Goal: Task Accomplishment & Management: Manage account settings

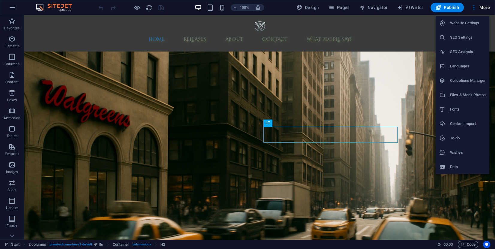
click at [469, 28] on li "Website Settings" at bounding box center [462, 23] width 54 height 14
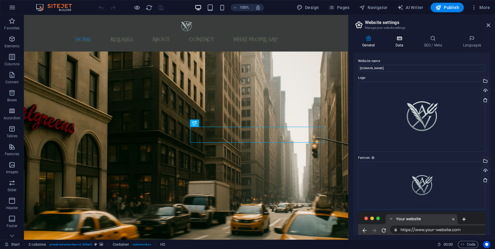
click at [402, 39] on icon at bounding box center [399, 38] width 26 height 6
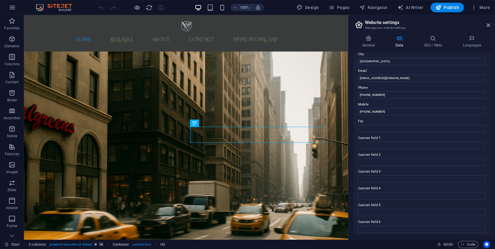
scroll to position [106, 0]
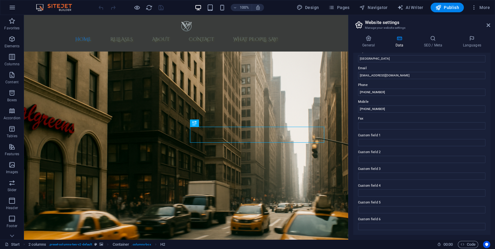
click at [439, 34] on div "General Data SEO / Meta Languages Website name [DOMAIN_NAME] Logo Drag files he…" at bounding box center [421, 135] width 146 height 209
click at [432, 43] on h4 "SEO / Meta" at bounding box center [433, 41] width 39 height 13
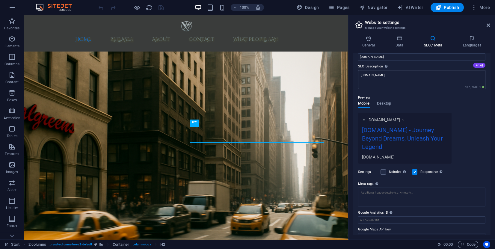
scroll to position [54, 0]
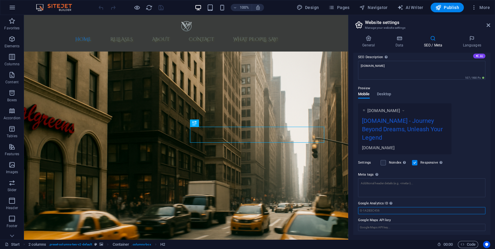
click at [390, 211] on input "Google Analytics ID Please only add the Google Analytics ID. We automatically i…" at bounding box center [421, 210] width 127 height 7
click at [387, 227] on input "Google Maps API key" at bounding box center [421, 227] width 127 height 7
click at [370, 44] on h4 "General" at bounding box center [369, 41] width 33 height 13
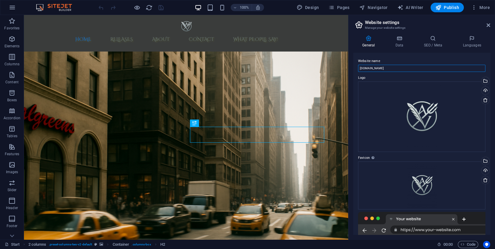
click at [360, 67] on input "[DOMAIN_NAME]" at bounding box center [421, 68] width 127 height 7
click at [403, 69] on input "[DOMAIN_NAME]" at bounding box center [421, 68] width 127 height 7
type input "w"
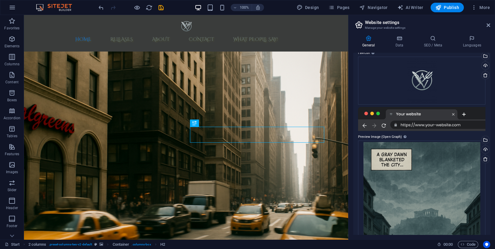
scroll to position [104, 0]
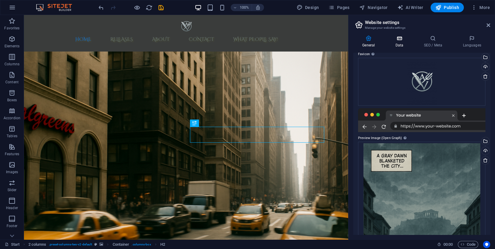
type input "VauwrBooks"
click at [404, 43] on h4 "Data" at bounding box center [400, 41] width 28 height 13
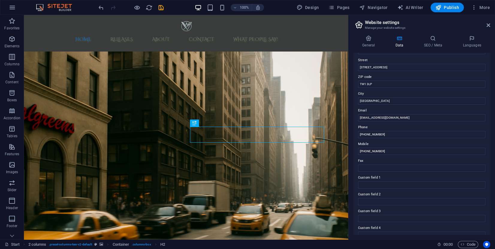
scroll to position [61, 0]
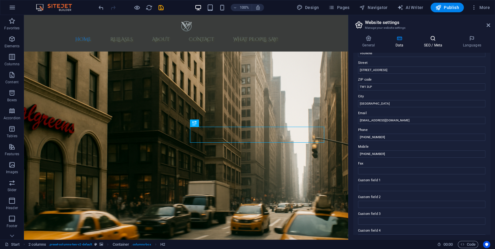
click at [435, 43] on h4 "SEO / Meta" at bounding box center [433, 41] width 39 height 13
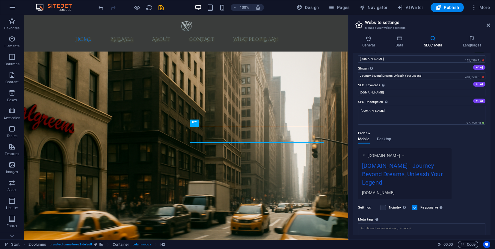
scroll to position [0, 0]
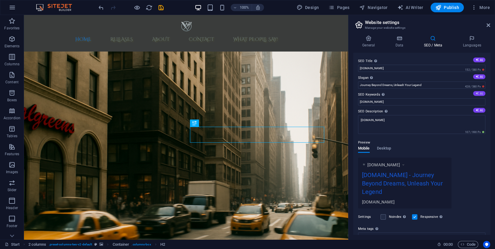
click at [479, 94] on button "AI" at bounding box center [479, 93] width 12 height 5
type input "Greek mythology, epic fantasy, environmental storytelling, Vauwr books, Adventu…"
drag, startPoint x: 389, startPoint y: 103, endPoint x: 488, endPoint y: 100, distance: 98.9
click at [488, 100] on div "SEO Title The title of your website - make it something that stands out in sear…" at bounding box center [421, 144] width 137 height 182
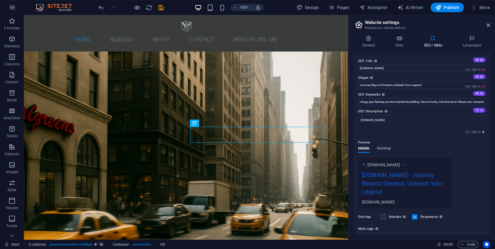
click at [480, 111] on button "AI" at bounding box center [479, 110] width 12 height 5
type textarea "Explore fantastical realms and eco-adventures with [PERSON_NAME] debut series. …"
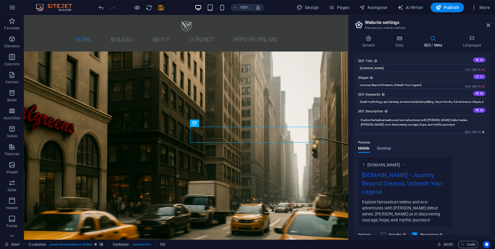
click at [477, 76] on icon at bounding box center [476, 76] width 3 height 3
type input "Embark on Epic Journeys of Myth and Imagination"
click at [479, 59] on button "AI" at bounding box center [479, 59] width 12 height 5
click at [374, 69] on input "Explore Utopia: Fantasy Awaits" at bounding box center [421, 68] width 127 height 7
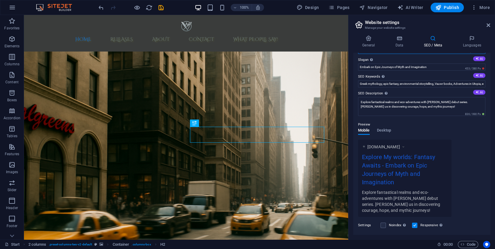
scroll to position [81, 0]
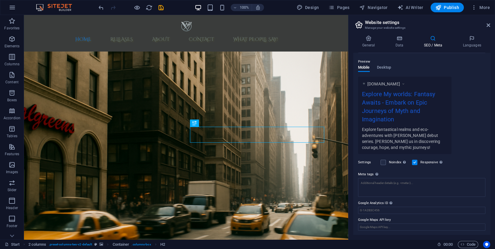
type input "Explore My worlds: Fantasy Awaits"
click at [388, 64] on div "Preview" at bounding box center [421, 61] width 127 height 7
click at [386, 66] on span "Desktop" at bounding box center [384, 68] width 14 height 8
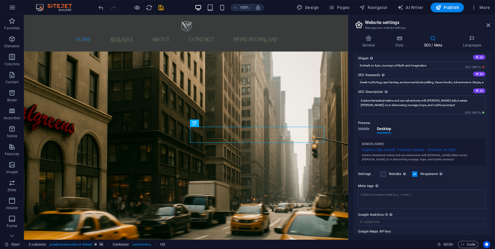
scroll to position [0, 0]
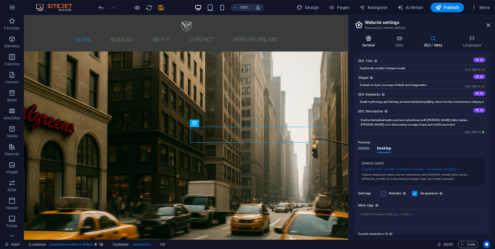
click at [362, 41] on h4 "General" at bounding box center [369, 41] width 33 height 13
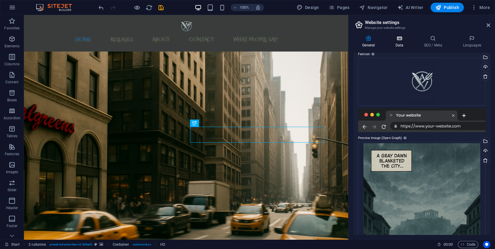
click at [397, 41] on icon at bounding box center [399, 38] width 26 height 6
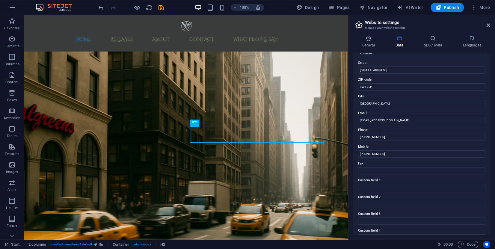
click at [485, 13] on div "100% Design Pages Navigator AI Writer Publish More" at bounding box center [247, 7] width 494 height 14
click at [157, 10] on div at bounding box center [130, 8] width 67 height 10
click at [158, 8] on icon "save" at bounding box center [161, 7] width 7 height 7
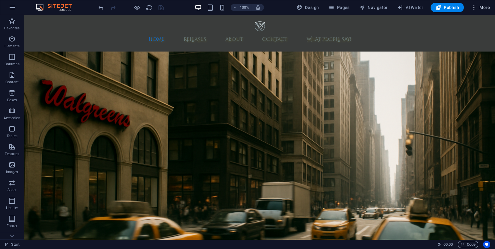
click at [483, 6] on span "More" at bounding box center [480, 7] width 19 height 6
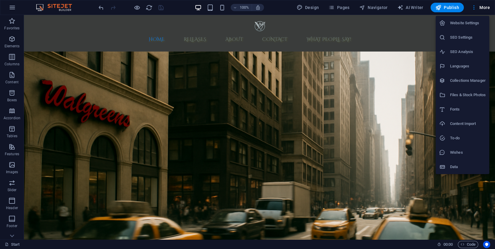
click at [458, 50] on h6 "SEO Analysis" at bounding box center [468, 51] width 36 height 7
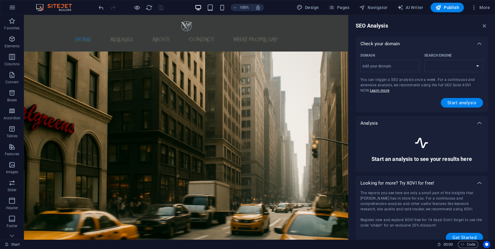
select select "[DOMAIN_NAME]"
click at [398, 65] on input "Domain ​" at bounding box center [389, 66] width 59 height 10
type input "[DOMAIN_NAME]"
select select "[DOMAIN_NAME]"
type input "[DOMAIN_NAME]"
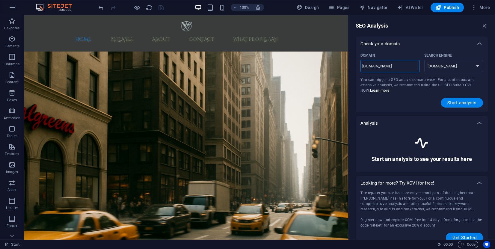
select select "[DOMAIN_NAME]"
type input "[DOMAIN_NAME]"
click at [450, 101] on span "Start analysis" at bounding box center [461, 102] width 29 height 5
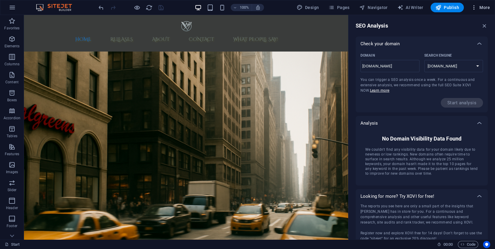
click at [483, 8] on span "More" at bounding box center [480, 7] width 19 height 6
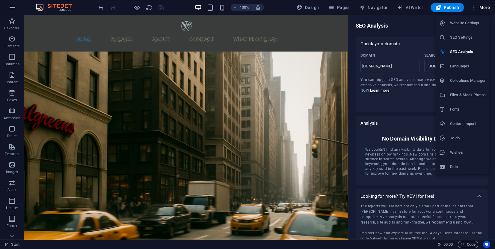
click at [464, 78] on h6 "Collections Manager" at bounding box center [468, 80] width 36 height 7
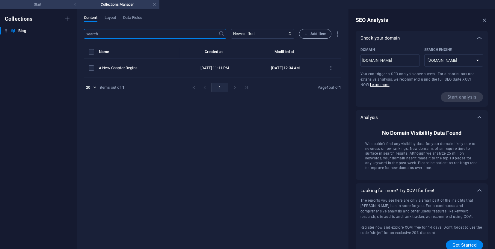
click at [37, 4] on h4 "Start" at bounding box center [40, 4] width 80 height 7
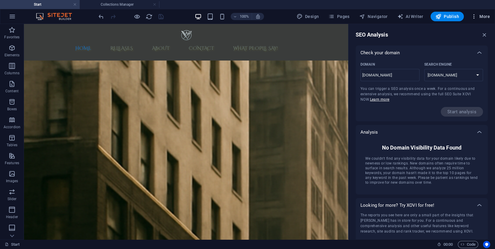
click at [484, 17] on span "More" at bounding box center [480, 16] width 19 height 6
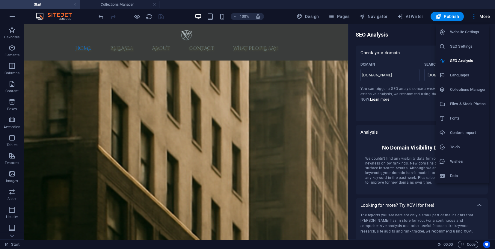
click at [458, 175] on h6 "Data" at bounding box center [468, 175] width 36 height 7
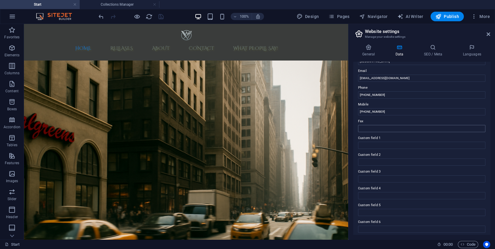
scroll to position [115, 0]
click at [172, 12] on div "100% Design Pages Navigator AI Writer Publish More" at bounding box center [294, 17] width 395 height 10
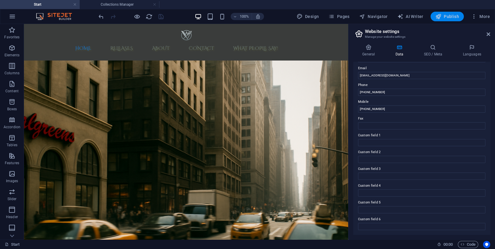
click at [441, 13] on button "Publish" at bounding box center [446, 17] width 33 height 10
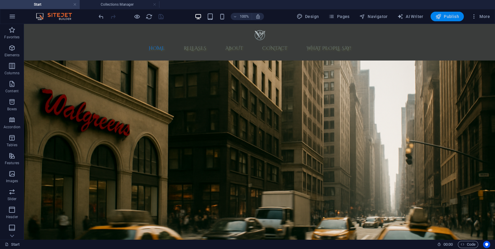
click at [448, 15] on span "Publish" at bounding box center [447, 16] width 24 height 6
